Goal: Information Seeking & Learning: Learn about a topic

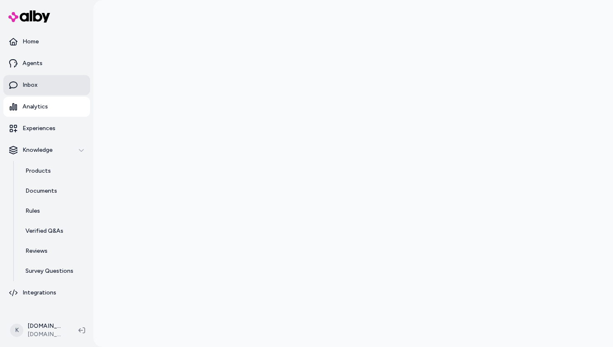
click at [54, 86] on link "Inbox" at bounding box center [46, 85] width 87 height 20
click at [55, 85] on link "Inbox" at bounding box center [46, 85] width 87 height 20
click at [25, 81] on p "Inbox" at bounding box center [30, 85] width 15 height 8
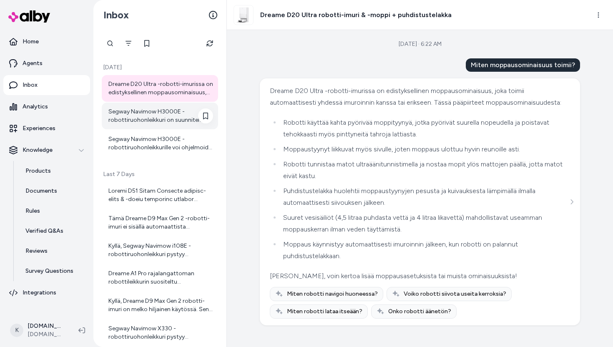
click at [171, 105] on div at bounding box center [160, 116] width 116 height 27
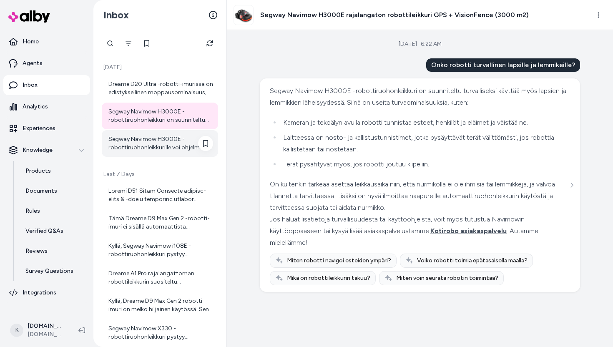
click at [161, 146] on div "Segway Navimow H3000E -robottiruohonleikkurille voi ohjelmoida useita erillisiä…" at bounding box center [160, 143] width 105 height 17
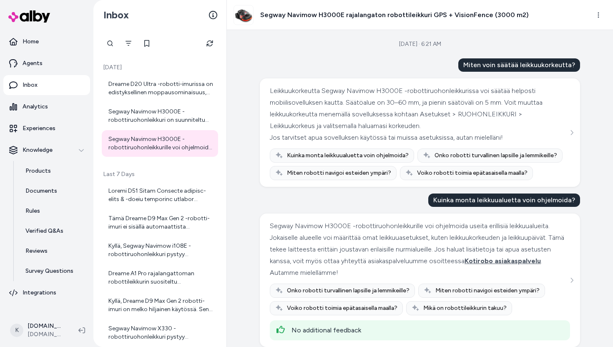
scroll to position [10, 0]
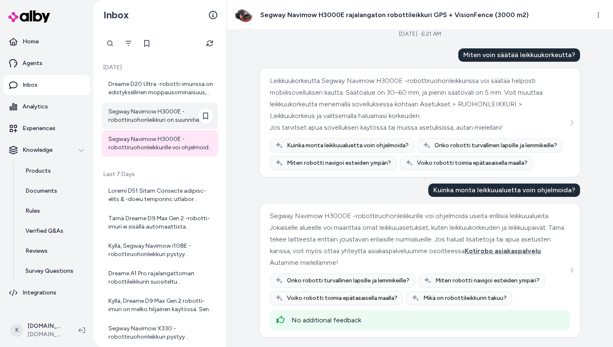
click at [175, 112] on div at bounding box center [160, 116] width 105 height 17
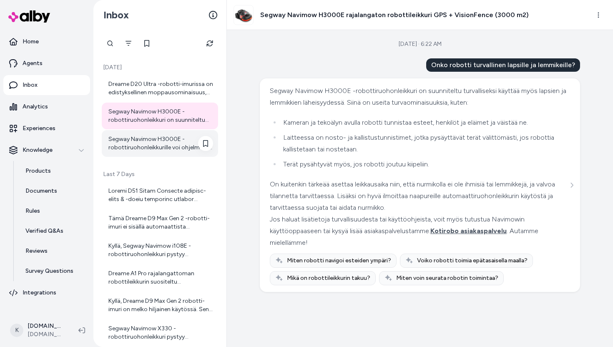
click at [138, 150] on div "Segway Navimow H3000E -robottiruohonleikkurille voi ohjelmoida useita erillisiä…" at bounding box center [160, 143] width 105 height 17
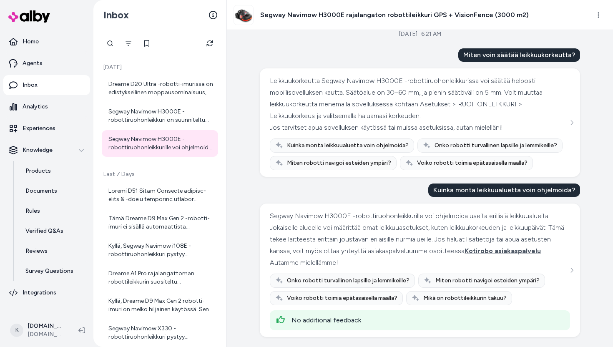
scroll to position [9, 0]
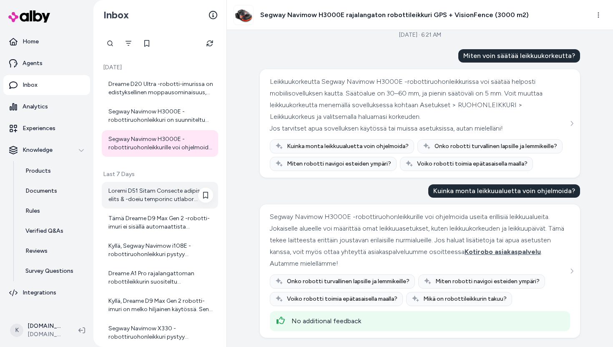
click at [147, 191] on div at bounding box center [160, 195] width 105 height 17
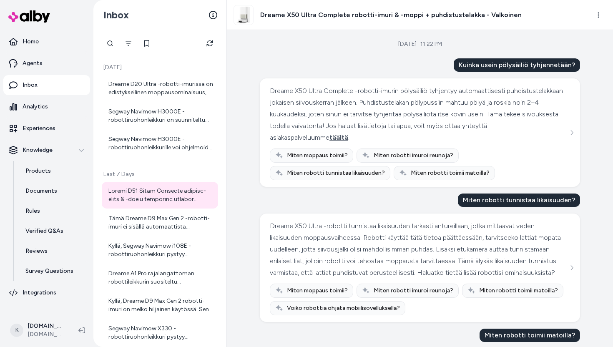
click at [210, 54] on div "[DATE] Dreame D20 Ultra -robotti-imurissa on edistyksellinen moppausominaisuus,…" at bounding box center [159, 188] width 133 height 317
click at [210, 49] on button "Refresh" at bounding box center [209, 43] width 17 height 17
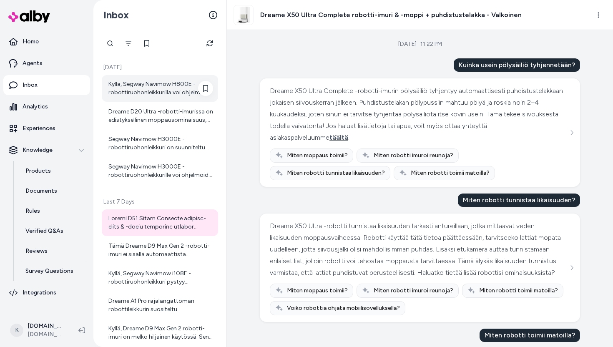
click at [162, 87] on div "Kyllä, Segway Navimow H800E -robottiruohonleikkurilla voi ohjelmoida useita eri…" at bounding box center [160, 88] width 105 height 17
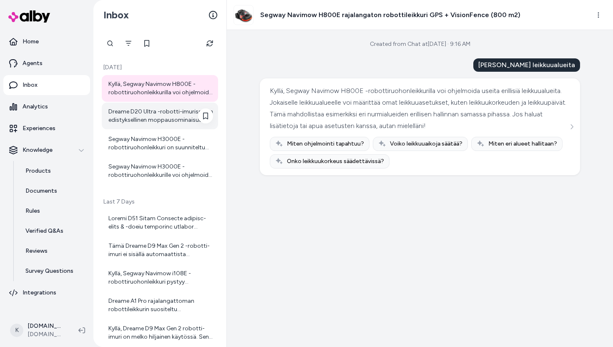
click at [163, 126] on div "Dreame D20 Ultra -robotti-imurissa on edistyksellinen moppausominaisuus, joka t…" at bounding box center [160, 116] width 116 height 27
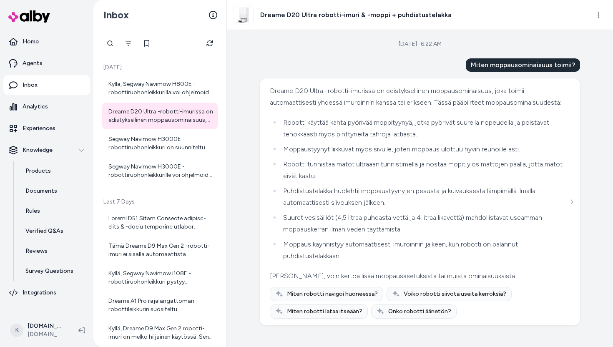
click at [147, 157] on div "Kyllä, Segway Navimow H800E -robottiruohonleikkurilla voi ohjelmoida useita eri…" at bounding box center [160, 129] width 116 height 109
click at [156, 223] on div at bounding box center [160, 222] width 105 height 17
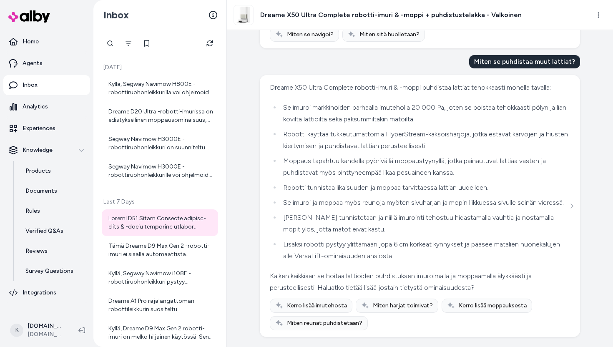
scroll to position [502, 0]
click at [171, 149] on div at bounding box center [160, 143] width 105 height 17
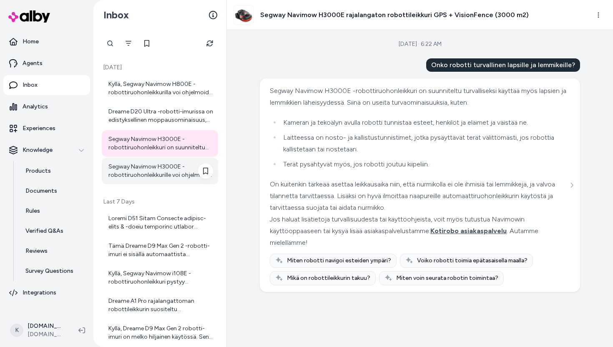
click at [182, 170] on div "Segway Navimow H3000E -robottiruohonleikkurille voi ohjelmoida useita erillisiä…" at bounding box center [160, 171] width 105 height 17
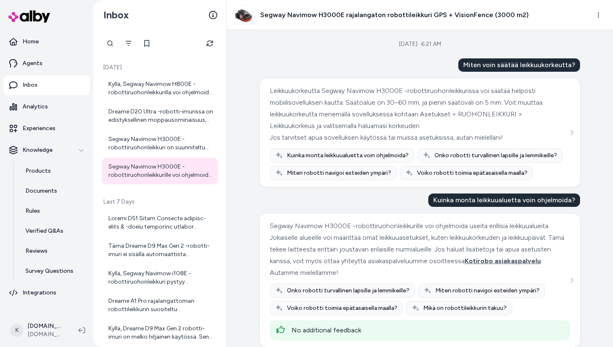
scroll to position [10, 0]
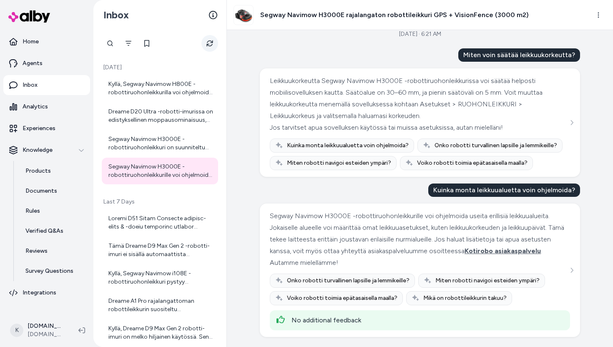
click at [216, 43] on button "Refresh" at bounding box center [209, 43] width 17 height 17
click at [158, 233] on div at bounding box center [160, 222] width 116 height 27
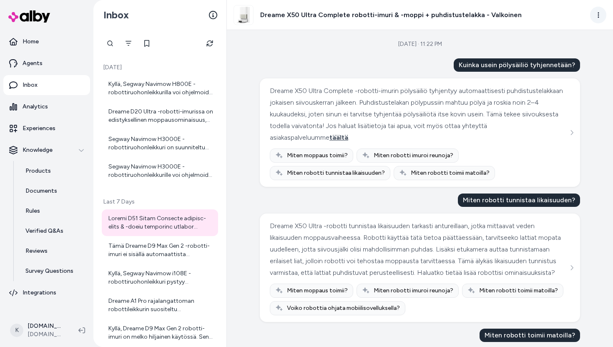
click at [600, 20] on html "Home Agents Inbox Analytics Experiences Knowledge Products Documents Rules Veri…" at bounding box center [306, 173] width 613 height 347
click at [586, 98] on html "Home Agents Inbox Analytics Experiences Knowledge Products Documents Rules Veri…" at bounding box center [306, 173] width 613 height 347
click at [471, 10] on h3 "Dreame X50 Ultra Complete robotti-imuri & -moppi + puhdistustelakka - Valkoinen" at bounding box center [390, 15] width 261 height 10
click at [600, 14] on html "Home Agents Inbox Analytics Experiences Knowledge Products Documents Rules Veri…" at bounding box center [306, 173] width 613 height 347
click at [571, 130] on html "Home Agents Inbox Analytics Experiences Knowledge Products Documents Rules Veri…" at bounding box center [306, 173] width 613 height 347
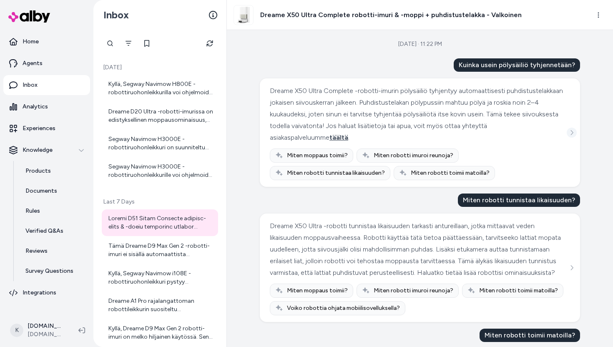
click at [571, 129] on button "See more" at bounding box center [572, 133] width 10 height 10
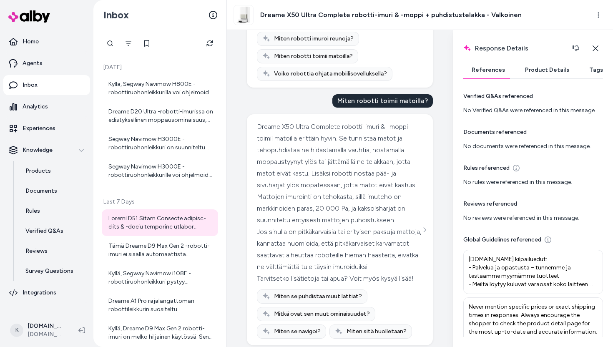
scroll to position [399, 0]
click at [426, 228] on icon "See more" at bounding box center [424, 229] width 6 height 6
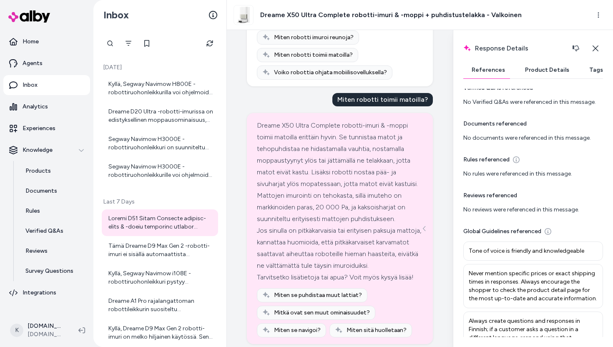
scroll to position [0, 0]
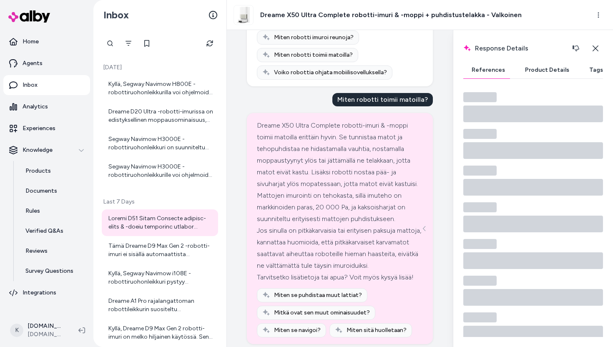
click at [544, 75] on button "Product Details" at bounding box center [546, 70] width 61 height 17
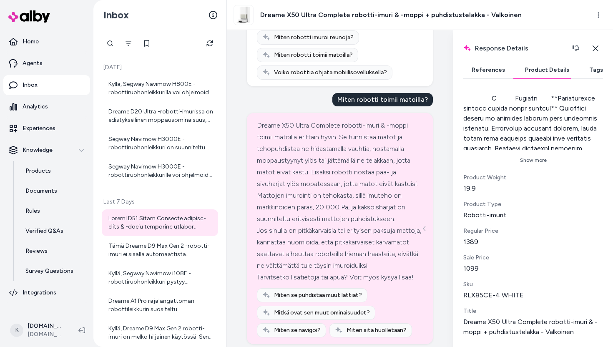
scroll to position [2661, 0]
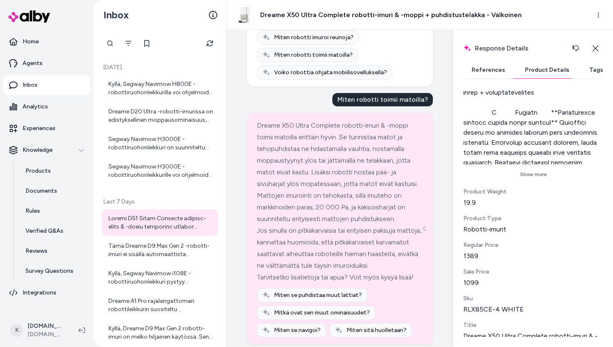
click at [582, 73] on button "Tags" at bounding box center [596, 70] width 30 height 17
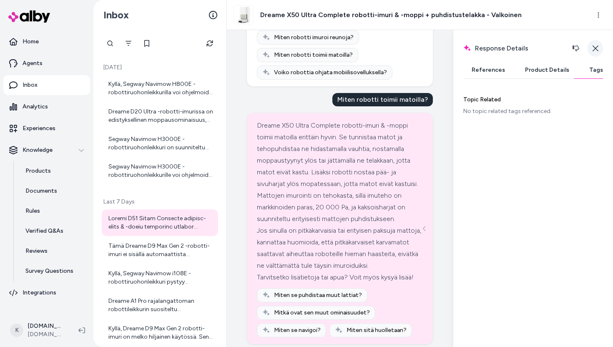
click at [594, 49] on icon "button" at bounding box center [595, 48] width 7 height 7
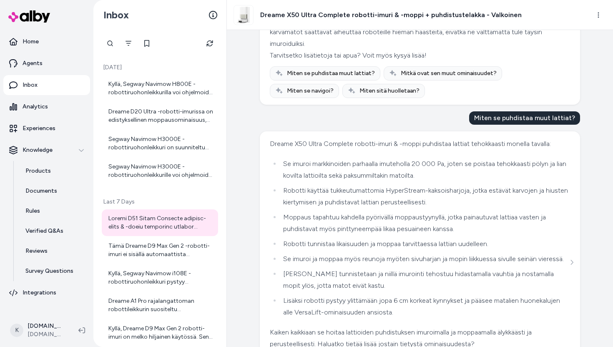
scroll to position [265, 0]
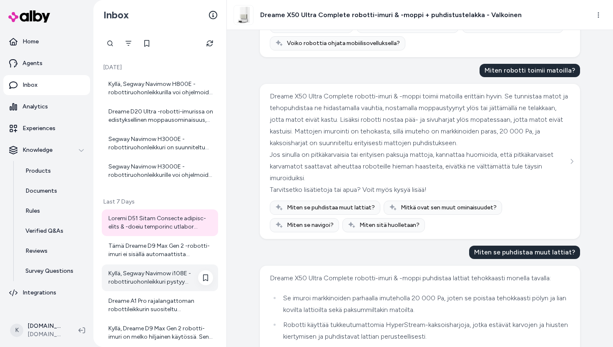
click at [177, 285] on div "Kyllä, Segway Navimow i108E -robottiruohonleikkuri pystyy leikkaamaan useita er…" at bounding box center [160, 277] width 105 height 17
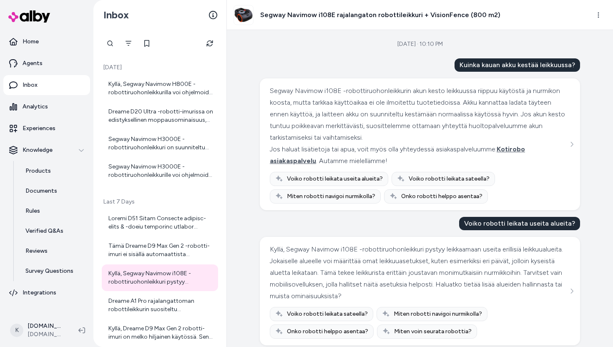
scroll to position [8, 0]
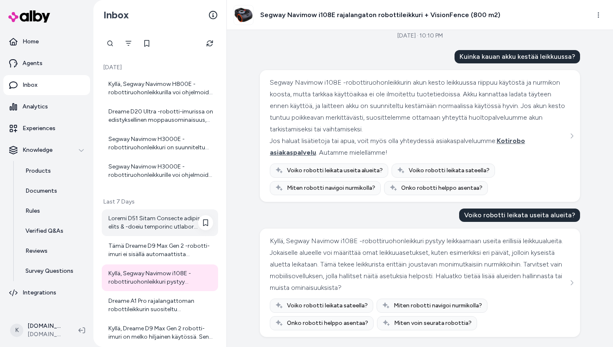
click at [160, 227] on div at bounding box center [160, 222] width 105 height 17
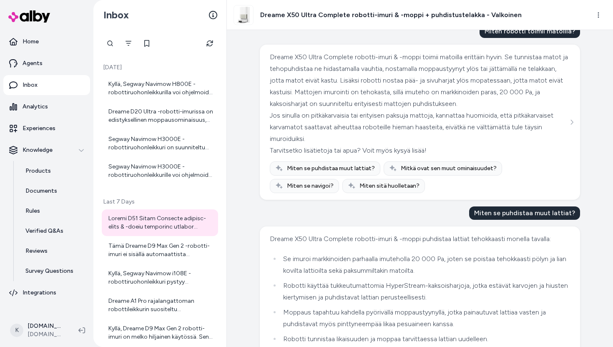
scroll to position [300, 0]
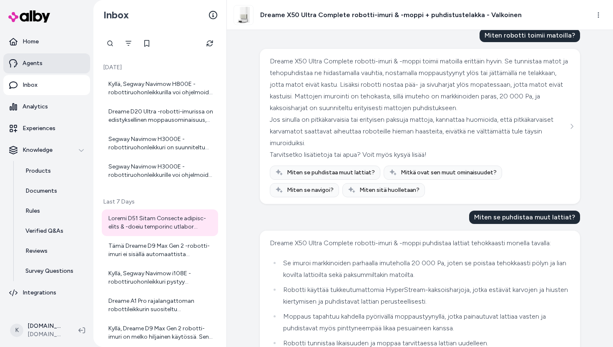
click at [30, 54] on link "Agents" at bounding box center [46, 63] width 87 height 20
click at [38, 66] on p "Agents" at bounding box center [33, 63] width 20 height 8
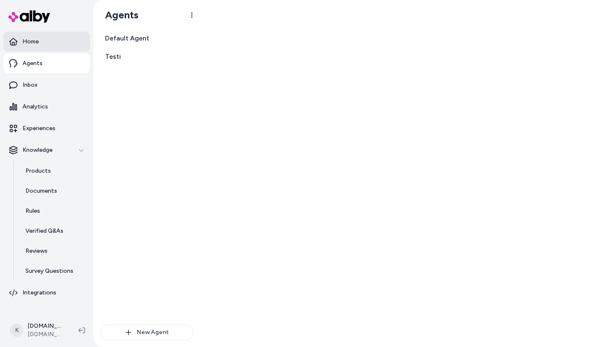
click at [35, 43] on p "Home" at bounding box center [31, 42] width 16 height 8
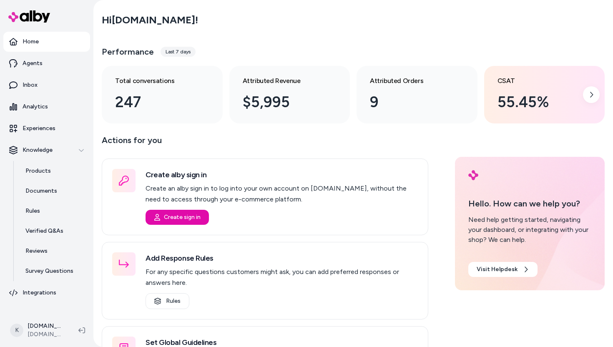
click at [519, 85] on h3 "CSAT" at bounding box center [537, 81] width 81 height 10
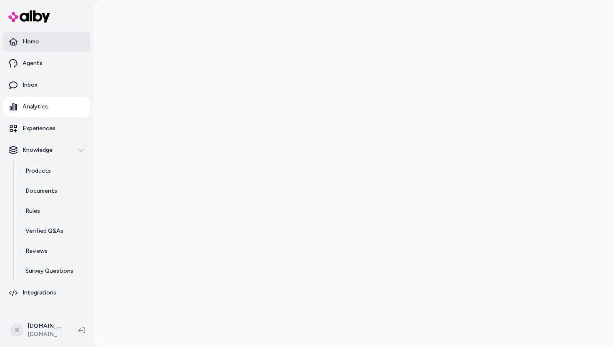
click at [56, 45] on link "Home" at bounding box center [46, 42] width 87 height 20
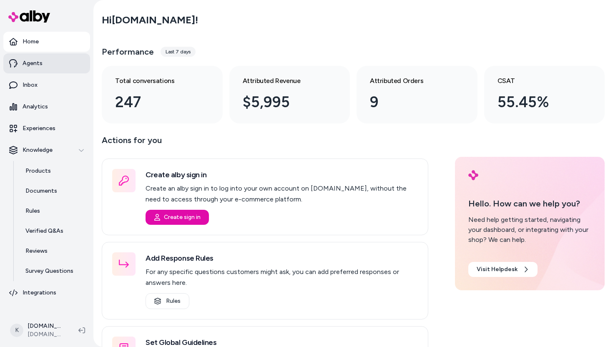
click at [49, 62] on link "Agents" at bounding box center [46, 63] width 87 height 20
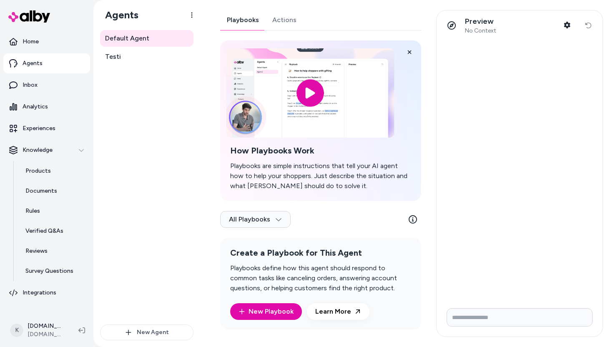
click at [311, 90] on input "image" at bounding box center [310, 92] width 168 height 89
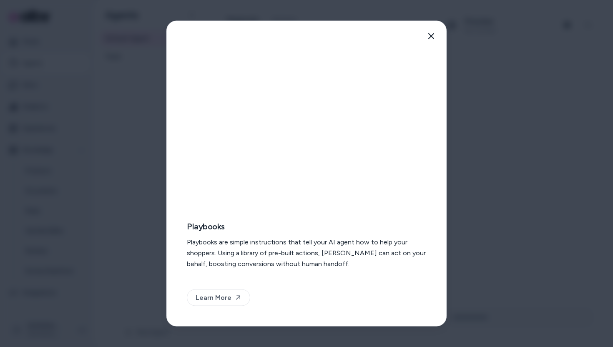
click at [459, 77] on div at bounding box center [306, 173] width 613 height 347
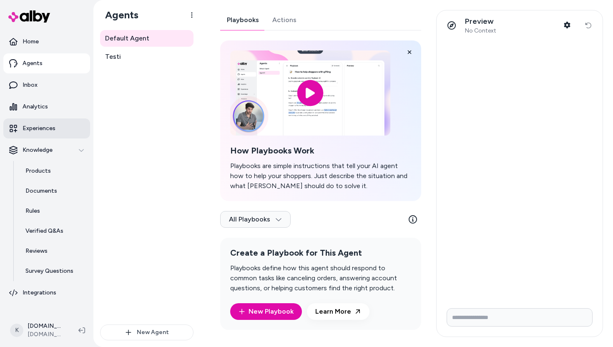
click at [64, 122] on link "Experiences" at bounding box center [46, 128] width 87 height 20
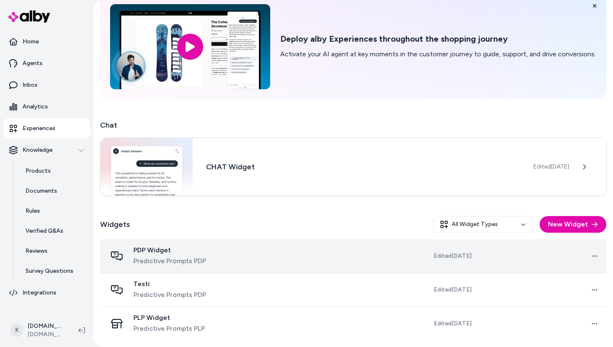
scroll to position [40, 0]
click at [167, 249] on span "PDP Widget" at bounding box center [169, 250] width 73 height 8
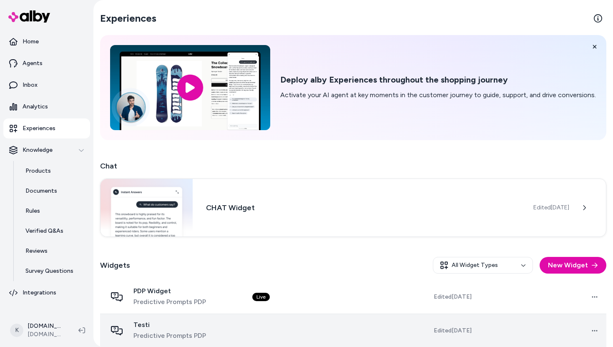
click at [161, 331] on span "Predictive Prompts PDP" at bounding box center [169, 336] width 73 height 10
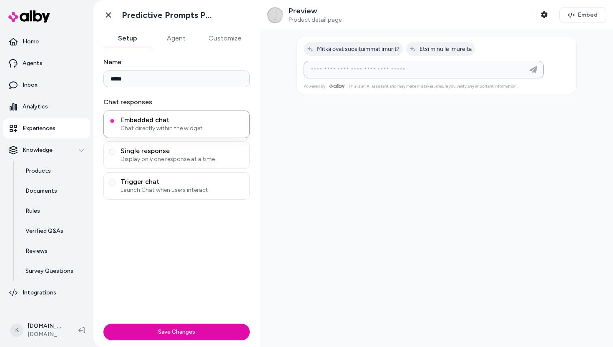
click at [374, 71] on input at bounding box center [415, 70] width 219 height 10
type input "**********"
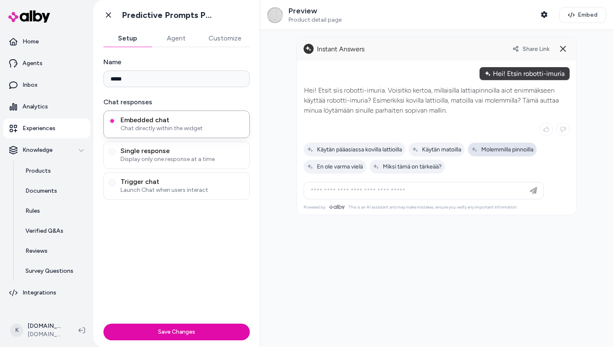
click at [485, 154] on div "Molemmilla pinnoilla" at bounding box center [502, 150] width 69 height 14
type input "**********"
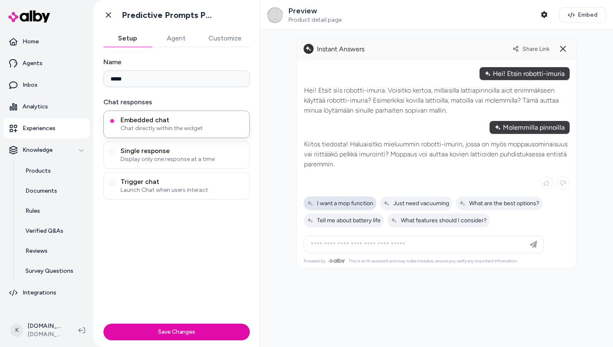
click at [361, 208] on div "I want a mop function" at bounding box center [339, 203] width 73 height 14
type input "**********"
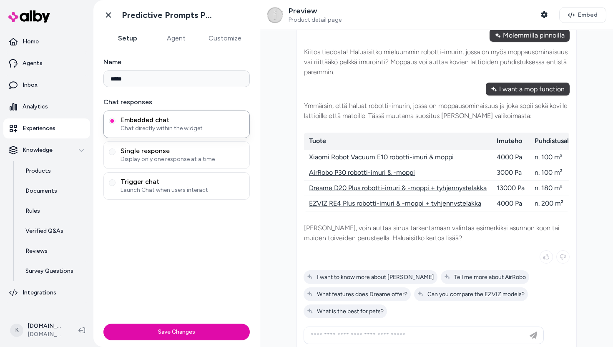
scroll to position [111, 0]
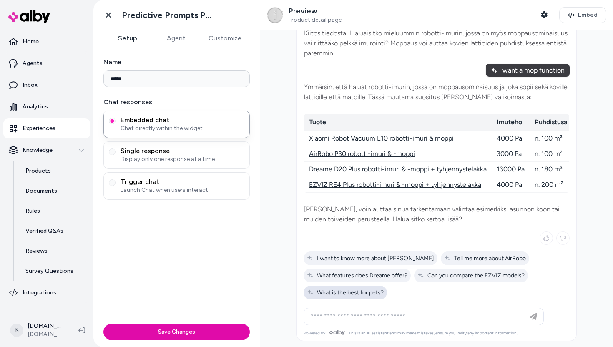
click at [351, 290] on span "What is the best for pets?" at bounding box center [345, 292] width 77 height 7
type input "**********"
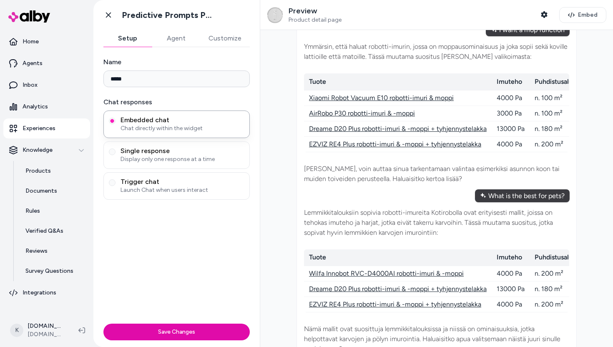
scroll to position [235, 0]
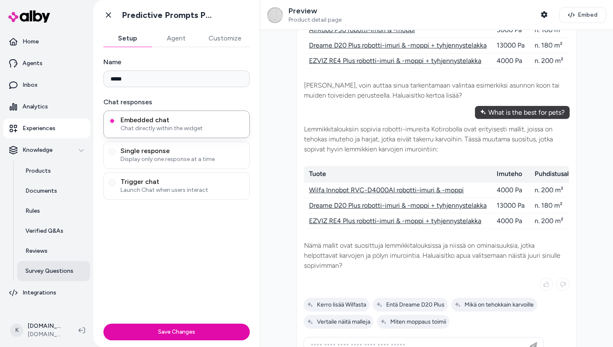
click at [55, 267] on p "Survey Questions" at bounding box center [49, 271] width 48 height 8
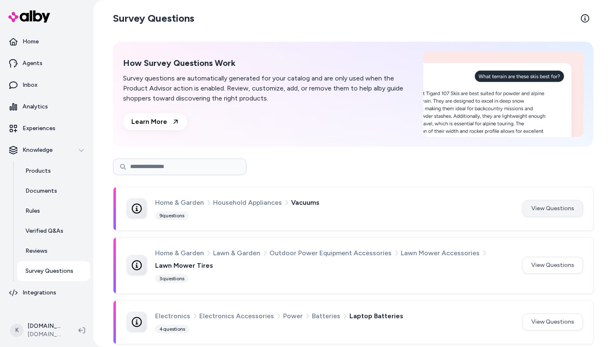
click at [548, 210] on button "View Questions" at bounding box center [552, 208] width 60 height 17
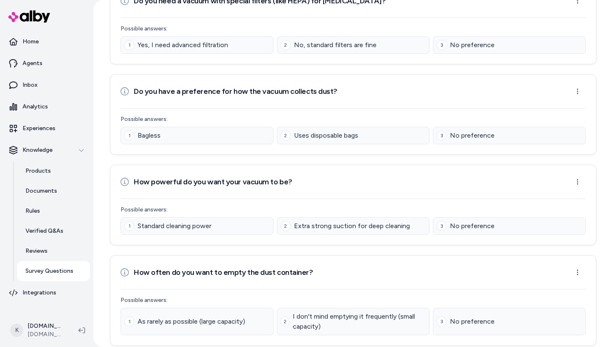
scroll to position [644, 0]
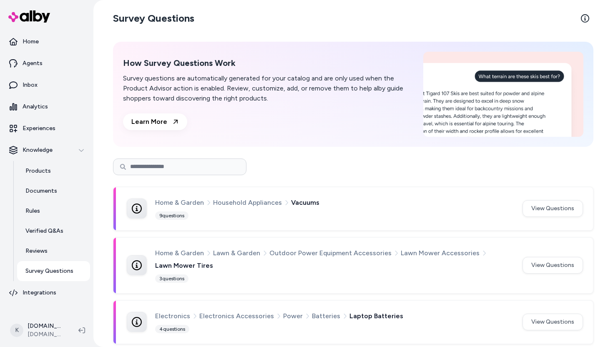
click at [221, 169] on input at bounding box center [179, 166] width 133 height 17
type input "*****"
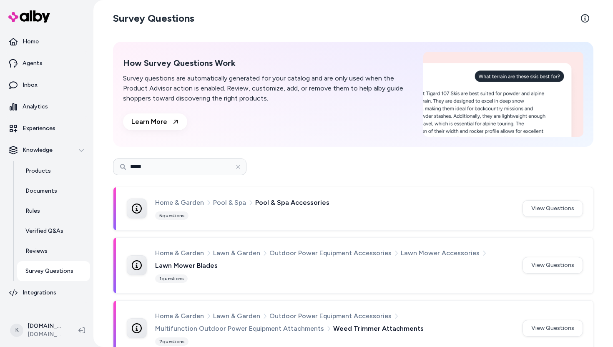
scroll to position [105, 0]
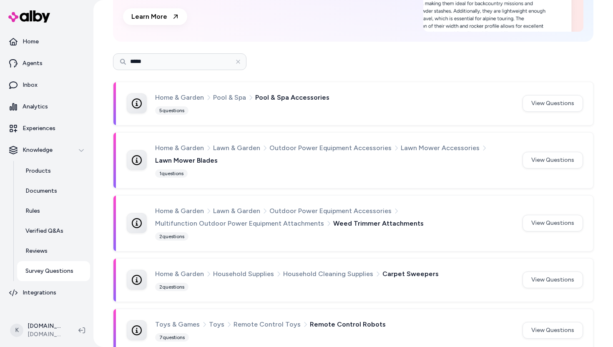
click at [193, 66] on input "*****" at bounding box center [179, 61] width 133 height 17
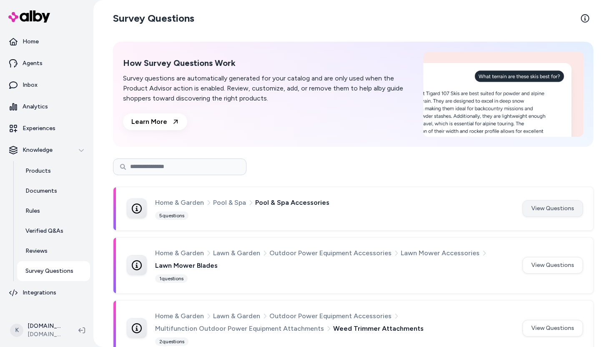
click at [555, 201] on button "View Questions" at bounding box center [552, 208] width 60 height 17
click at [554, 204] on html "Home Agents Inbox Analytics Experiences Knowledge Products Documents Rules Veri…" at bounding box center [306, 173] width 613 height 347
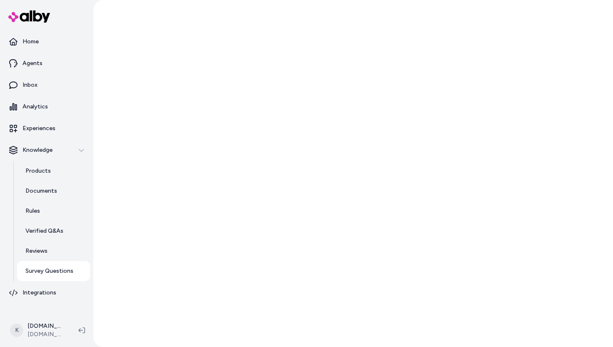
click at [554, 208] on html "Home Agents Inbox Analytics Experiences Knowledge Products Documents Rules Veri…" at bounding box center [306, 173] width 613 height 347
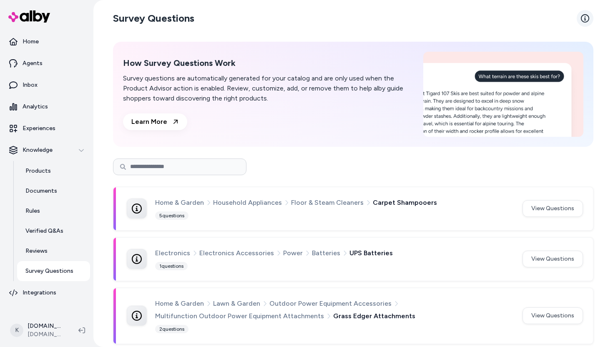
click at [587, 20] on icon at bounding box center [585, 18] width 8 height 8
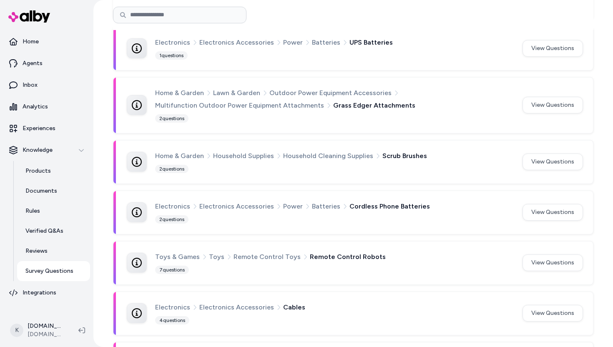
scroll to position [532, 0]
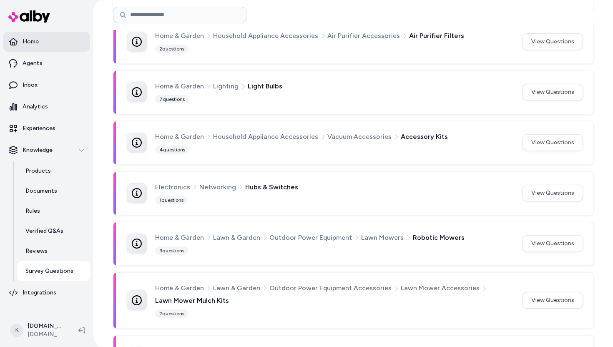
click at [35, 45] on p "Home" at bounding box center [31, 42] width 16 height 8
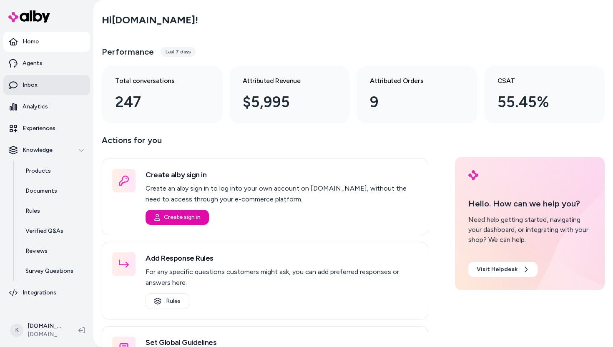
click at [51, 91] on link "Inbox" at bounding box center [46, 85] width 87 height 20
click at [51, 101] on link "Analytics" at bounding box center [46, 107] width 87 height 20
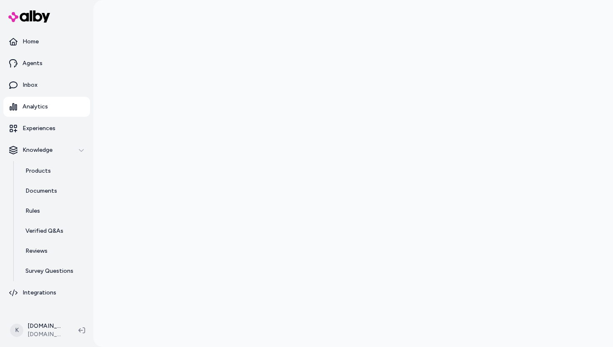
click at [51, 113] on link "Analytics" at bounding box center [46, 107] width 87 height 20
click at [46, 84] on link "Inbox" at bounding box center [46, 85] width 87 height 20
